Goal: Navigation & Orientation: Find specific page/section

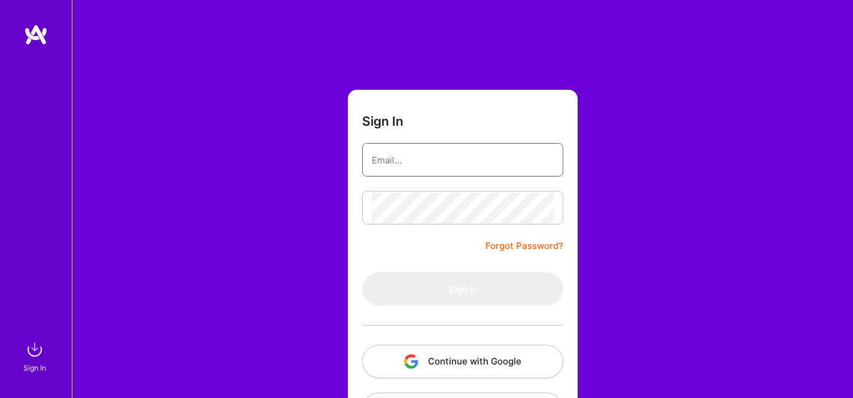
click at [420, 151] on input "email" at bounding box center [463, 160] width 182 height 31
type input "[EMAIL_ADDRESS][DOMAIN_NAME]"
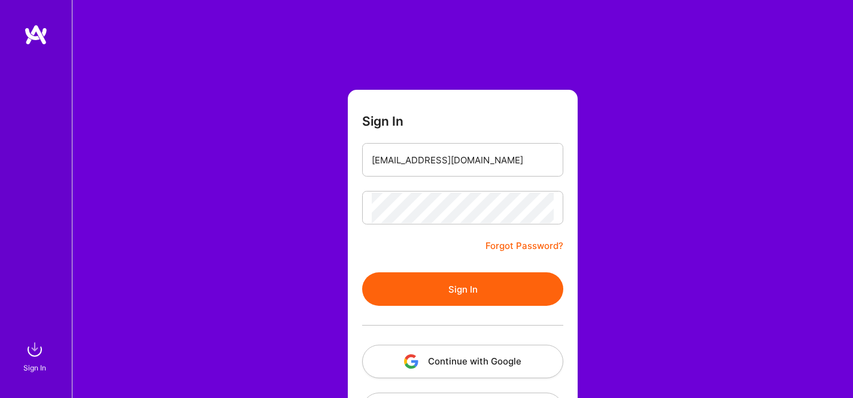
click at [470, 282] on button "Sign In" at bounding box center [462, 290] width 201 height 34
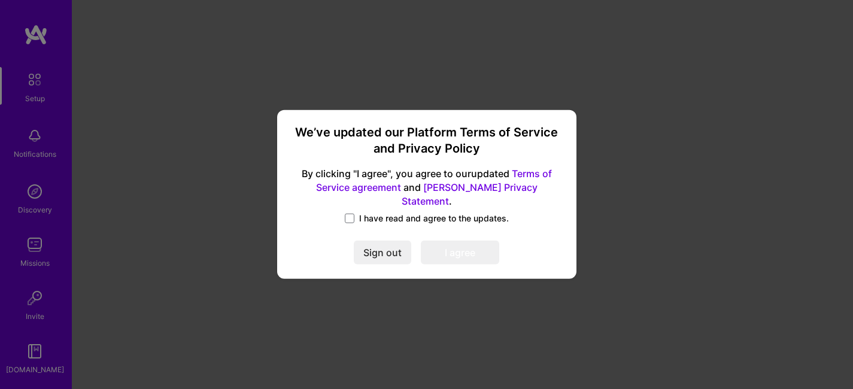
click at [358, 216] on label "I have read and agree to the updates." at bounding box center [427, 219] width 164 height 12
click at [0, 0] on input "I have read and agree to the updates." at bounding box center [0, 0] width 0 height 0
click at [457, 247] on button "I agree" at bounding box center [460, 253] width 78 height 24
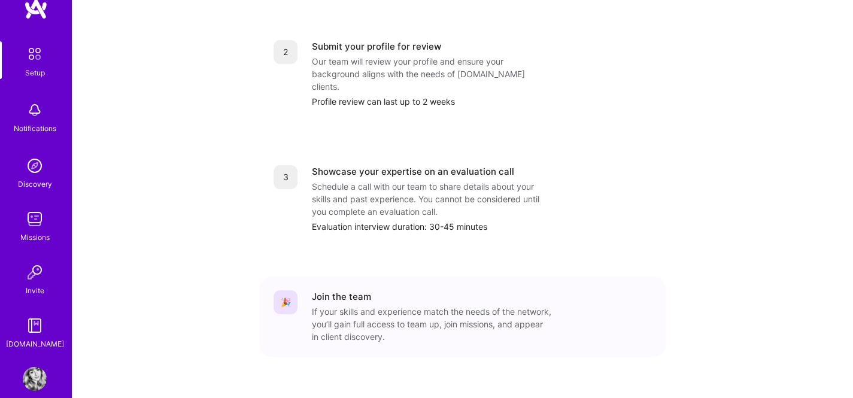
scroll to position [43, 0]
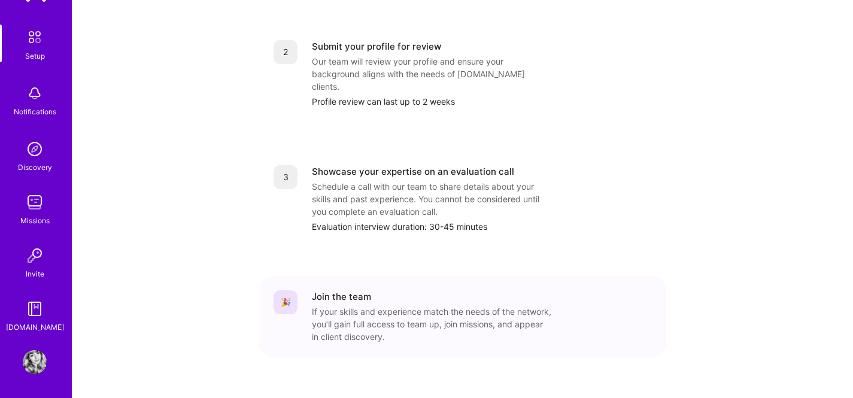
click at [28, 258] on img at bounding box center [35, 256] width 24 height 24
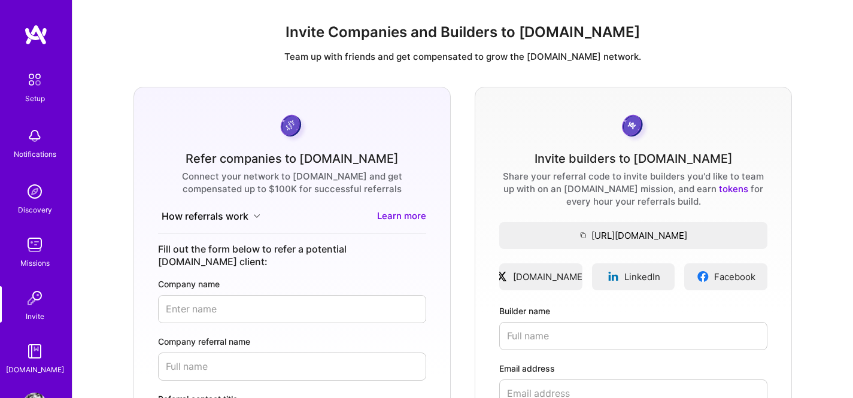
click at [26, 191] on img at bounding box center [35, 192] width 24 height 24
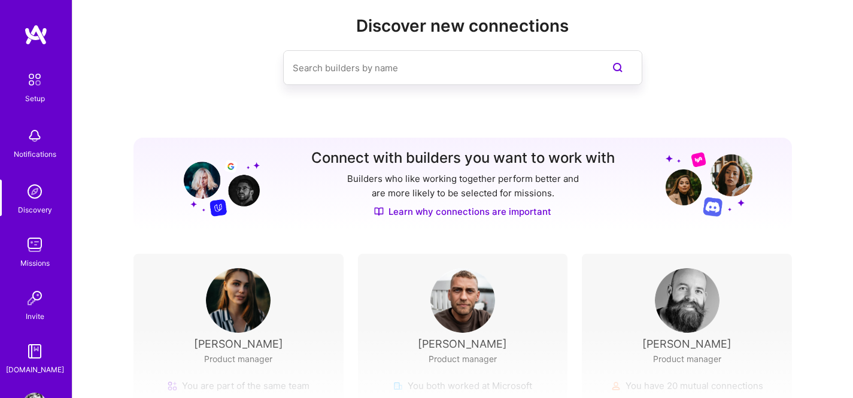
scroll to position [174, 0]
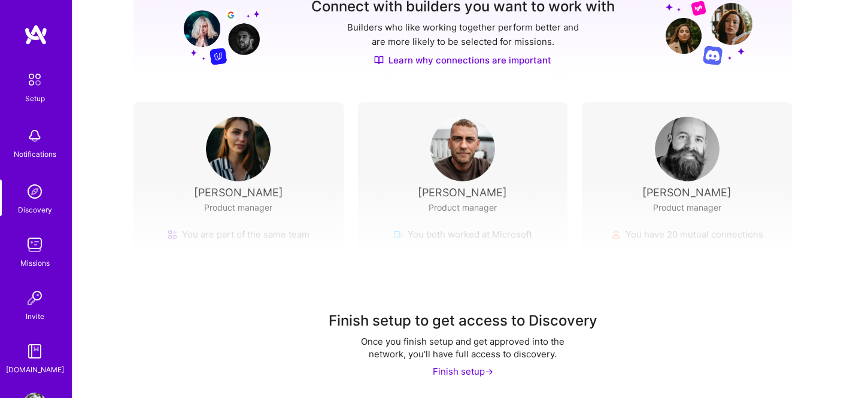
click at [22, 74] on img at bounding box center [34, 79] width 25 height 25
